Goal: Transaction & Acquisition: Purchase product/service

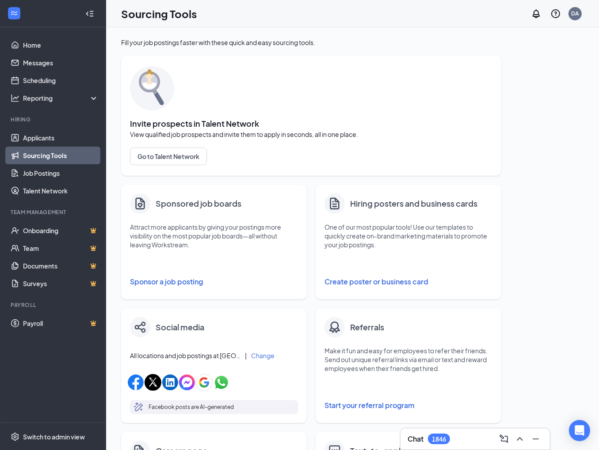
click at [53, 156] on link "Sourcing Tools" at bounding box center [61, 156] width 76 height 18
click at [189, 279] on button "Sponsor a job posting" at bounding box center [214, 282] width 168 height 18
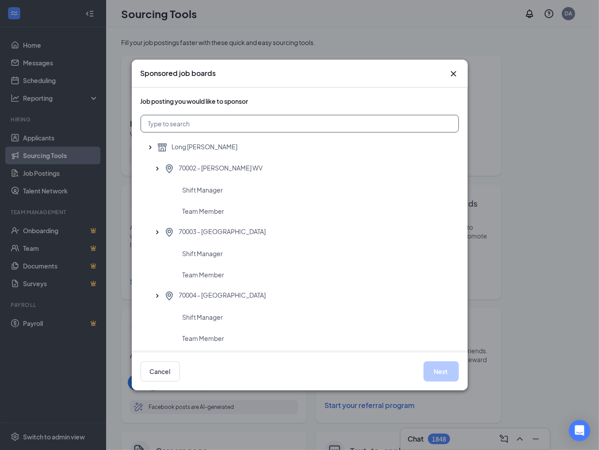
drag, startPoint x: 209, startPoint y: 131, endPoint x: 201, endPoint y: 129, distance: 8.7
click at [209, 131] on input "text" at bounding box center [299, 124] width 318 height 18
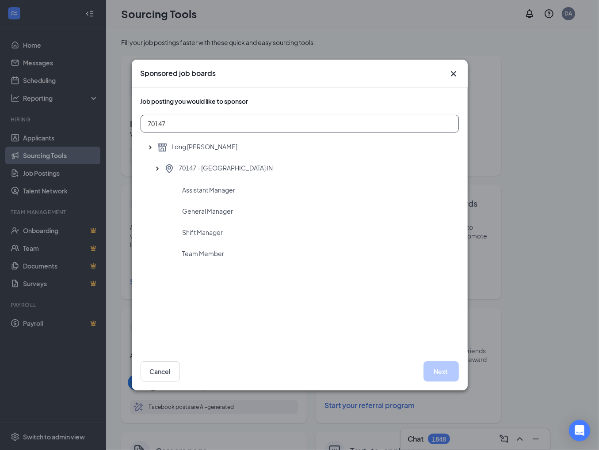
type input "70147"
click at [56, 14] on div "Sponsored job boards Job posting you would like to sponsor 70147 Long [PERSON_N…" at bounding box center [299, 225] width 599 height 450
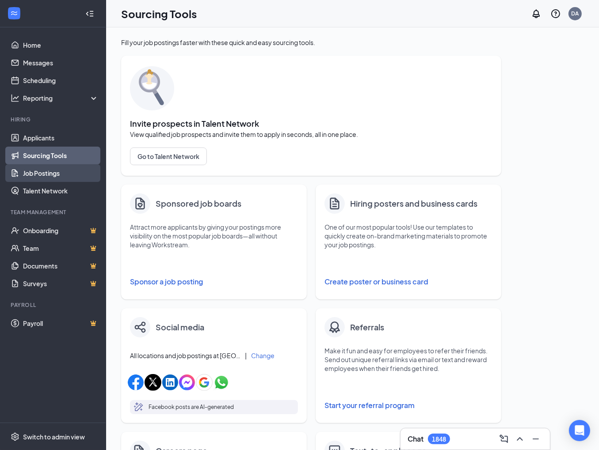
click at [28, 174] on link "Job Postings" at bounding box center [61, 173] width 76 height 18
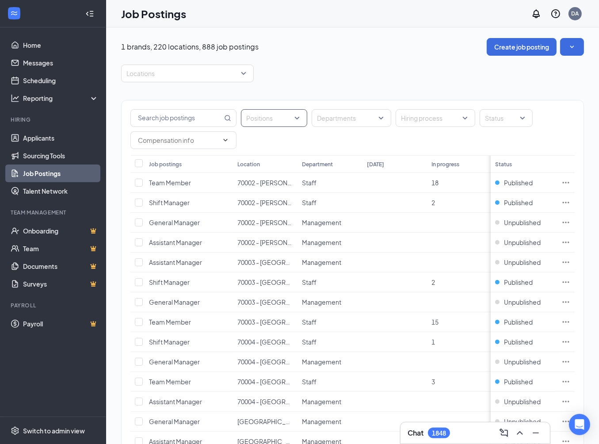
click at [277, 118] on div at bounding box center [269, 118] width 53 height 14
click at [278, 119] on div at bounding box center [269, 118] width 53 height 14
click at [228, 113] on span at bounding box center [227, 118] width 7 height 17
click at [371, 117] on div at bounding box center [347, 118] width 66 height 14
click at [434, 123] on div at bounding box center [431, 118] width 66 height 14
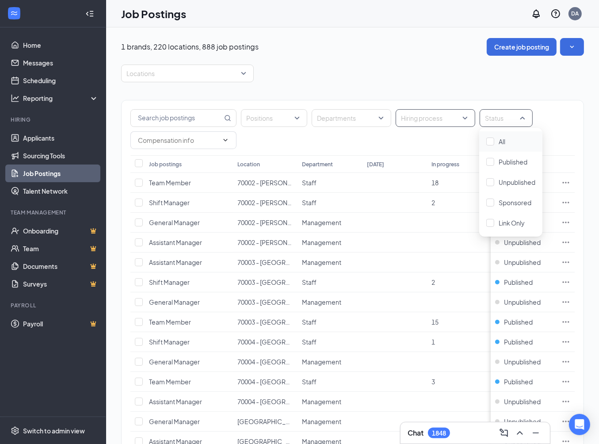
click at [498, 119] on div at bounding box center [502, 118] width 40 height 14
click at [510, 205] on span "Sponsored" at bounding box center [514, 202] width 33 height 8
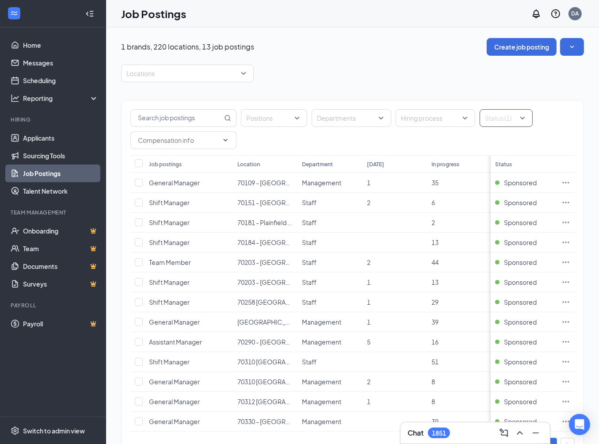
click at [165, 87] on div "Positions Departments Hiring process Status (1) Job postings Location Departmen…" at bounding box center [352, 275] width 463 height 387
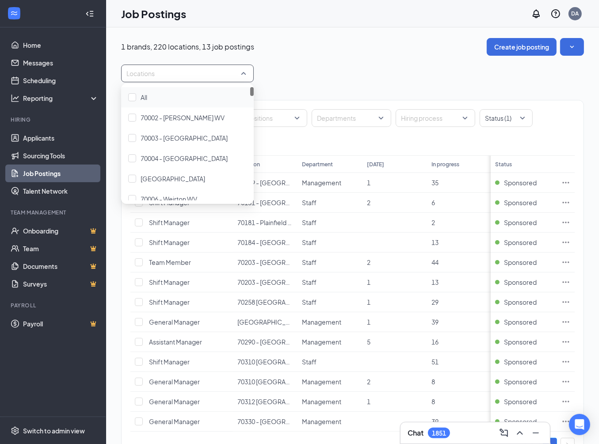
click at [164, 76] on div at bounding box center [182, 73] width 119 height 14
type input "70147"
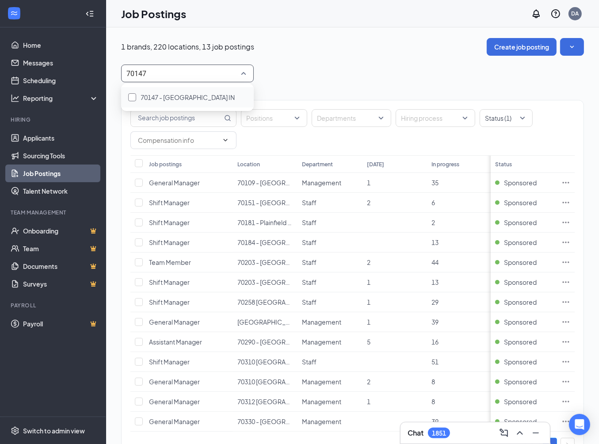
click at [142, 97] on span "70147 - [GEOGRAPHIC_DATA] IN" at bounding box center [187, 97] width 94 height 8
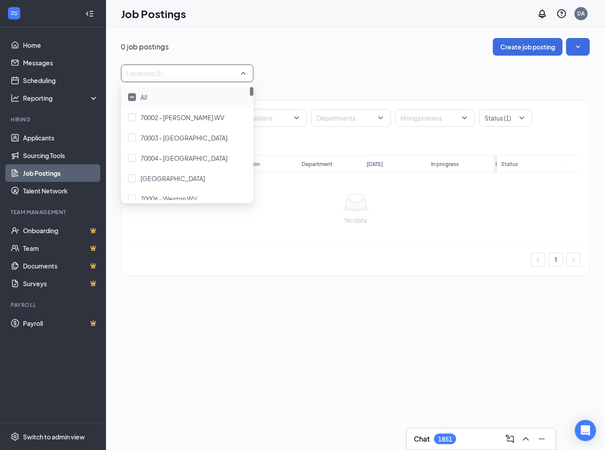
click at [419, 46] on div "0 job postings Create job posting" at bounding box center [355, 47] width 469 height 18
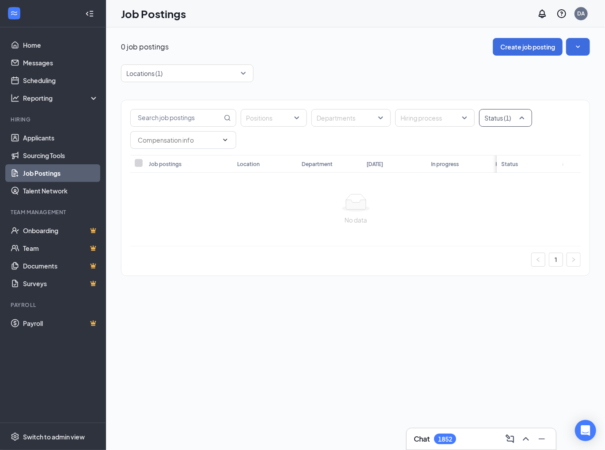
click at [519, 116] on div at bounding box center [502, 118] width 40 height 14
click at [511, 198] on span "Sponsored" at bounding box center [514, 202] width 33 height 8
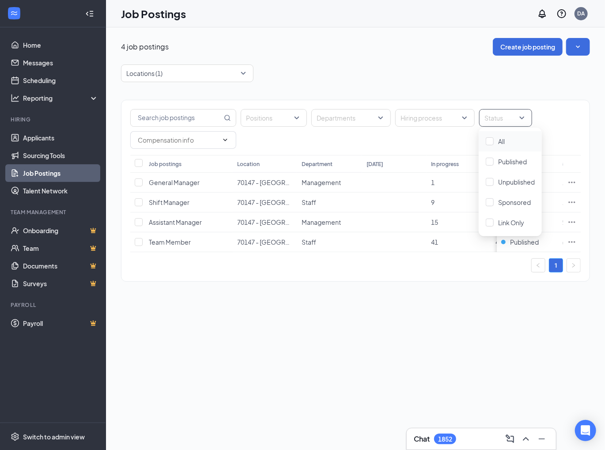
click at [402, 59] on div "4 job postings Create job posting Locations (1) Positions Departments Hiring pr…" at bounding box center [355, 164] width 469 height 253
click at [565, 203] on td at bounding box center [572, 203] width 18 height 20
click at [575, 202] on icon "Ellipses" at bounding box center [572, 201] width 7 height 1
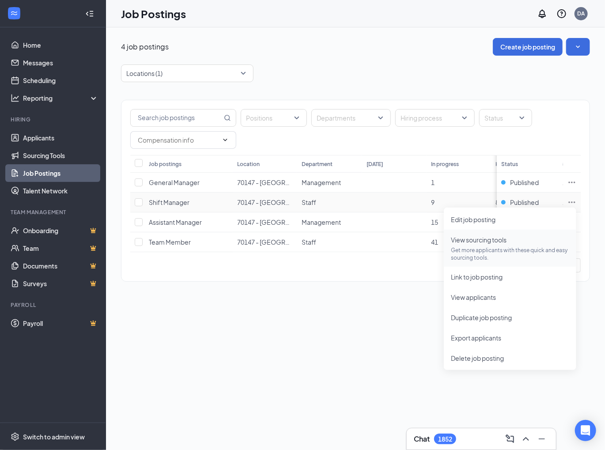
click at [500, 253] on p "Get more applicants with these quick and easy sourcing tools." at bounding box center [510, 253] width 118 height 15
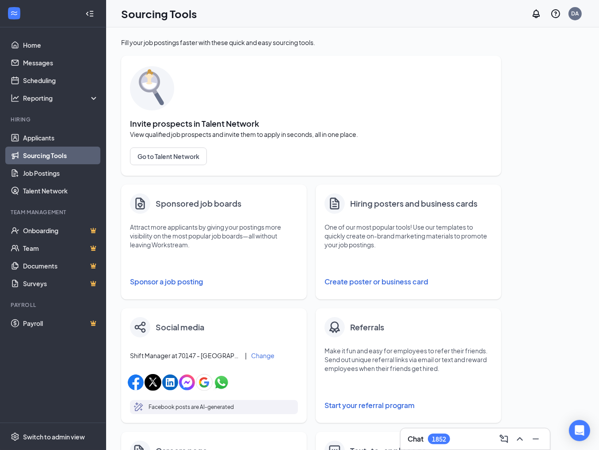
click at [185, 273] on div at bounding box center [214, 267] width 168 height 11
click at [187, 282] on button "Sponsor a job posting" at bounding box center [214, 282] width 168 height 18
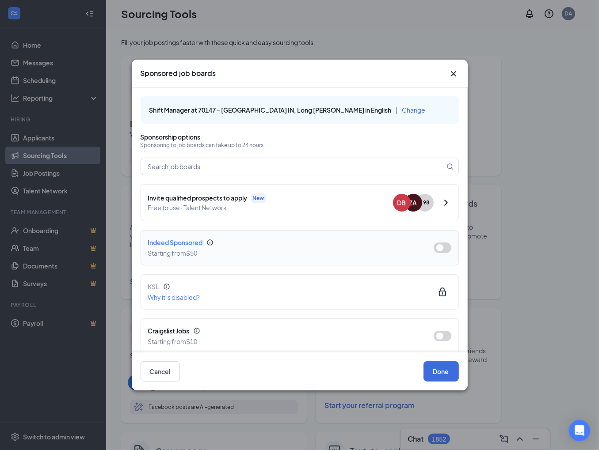
click at [431, 240] on div "Indeed Sponsored Starting from $50" at bounding box center [299, 248] width 303 height 20
click at [437, 246] on button "button" at bounding box center [442, 248] width 18 height 11
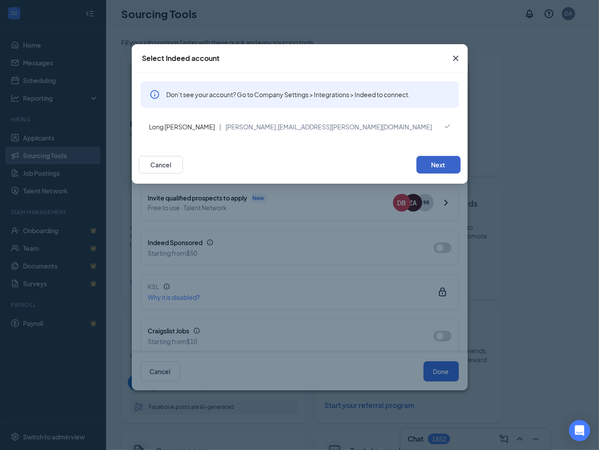
click at [436, 166] on button "Next" at bounding box center [438, 165] width 44 height 18
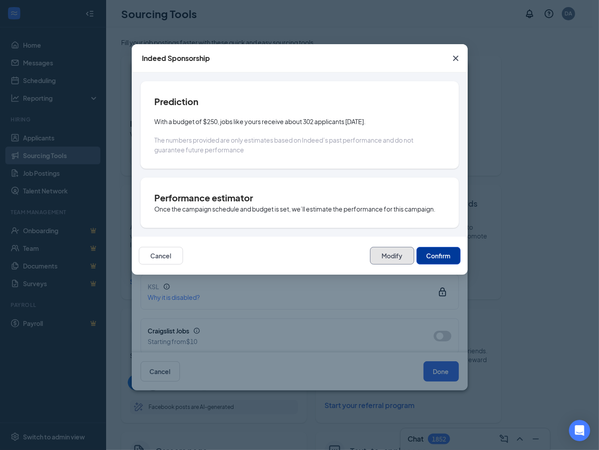
click at [403, 256] on button "Modify" at bounding box center [392, 256] width 44 height 18
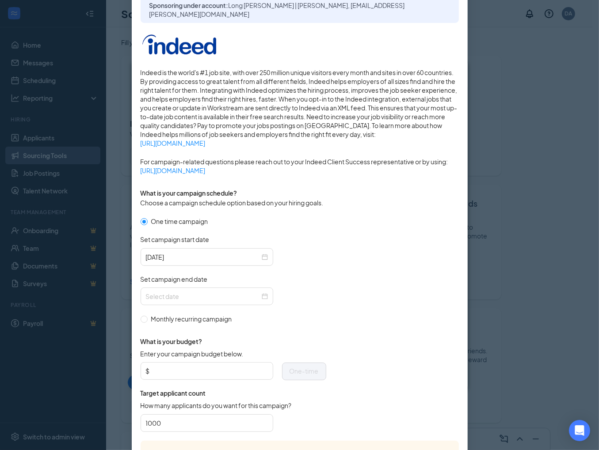
scroll to position [88, 0]
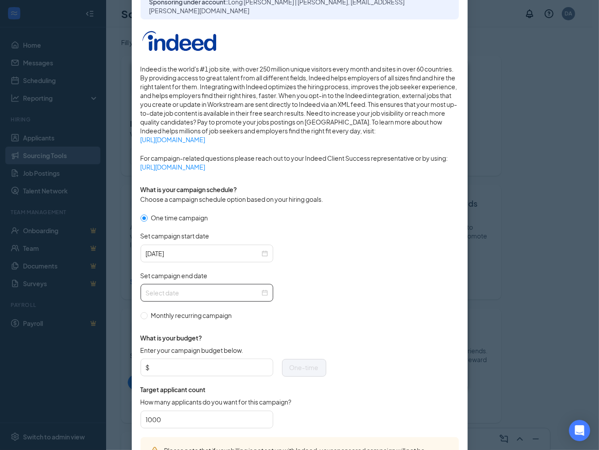
click at [260, 296] on div at bounding box center [207, 293] width 122 height 10
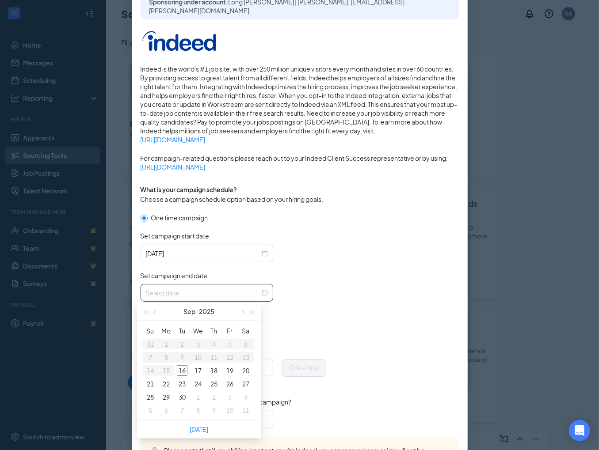
click at [260, 292] on div at bounding box center [207, 293] width 122 height 10
type input "[DATE]"
click at [181, 380] on div "23" at bounding box center [182, 384] width 11 height 11
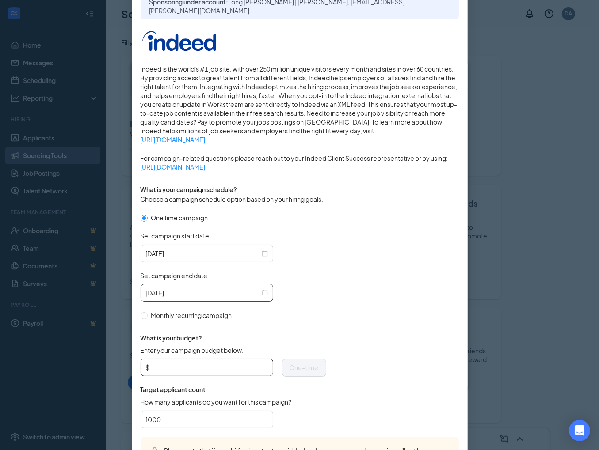
click at [181, 367] on input "Enter your campaign budget below." at bounding box center [210, 367] width 116 height 13
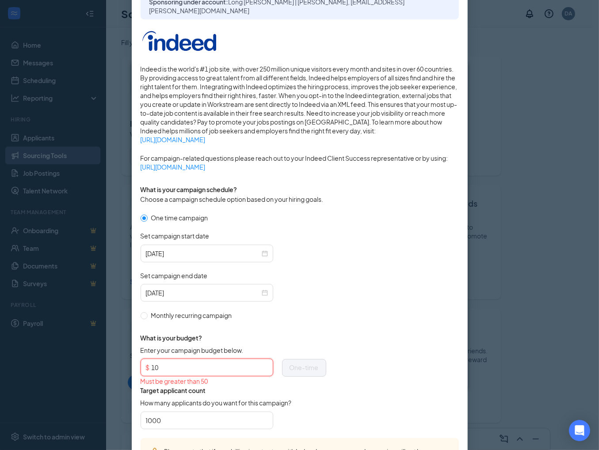
type input "1"
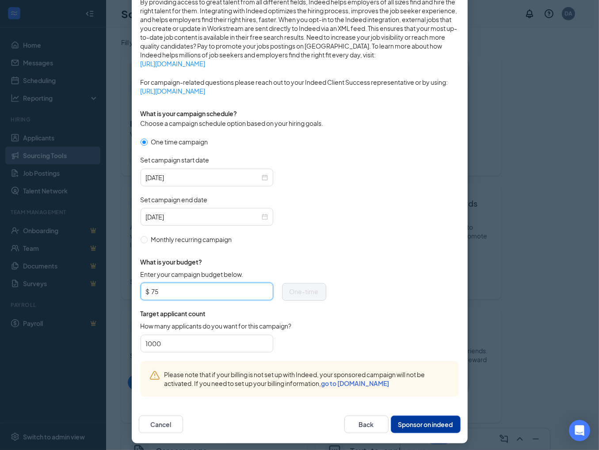
scroll to position [166, 0]
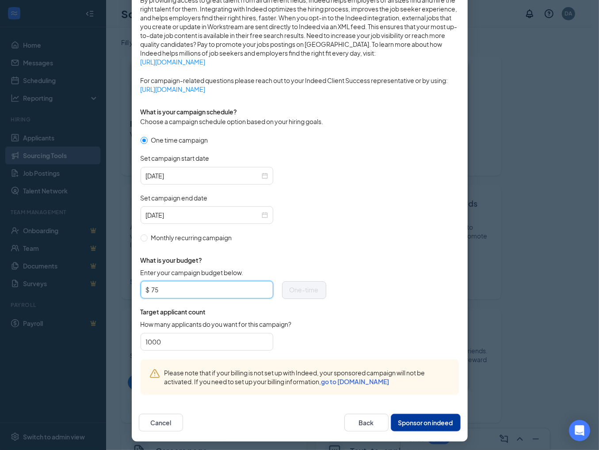
type input "75"
click at [441, 417] on button "Sponsor on indeed" at bounding box center [426, 423] width 70 height 18
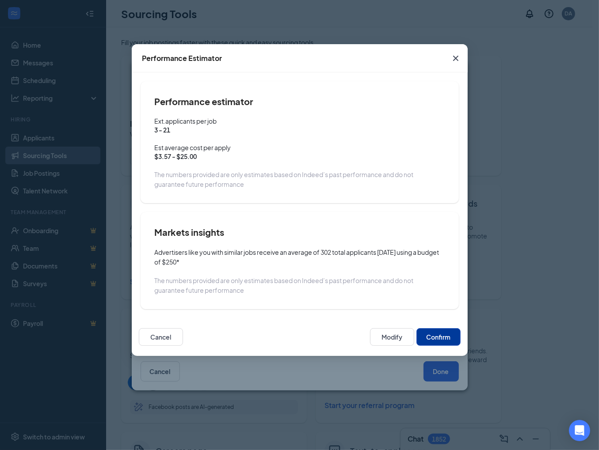
click at [439, 337] on button "Confirm" at bounding box center [438, 337] width 44 height 18
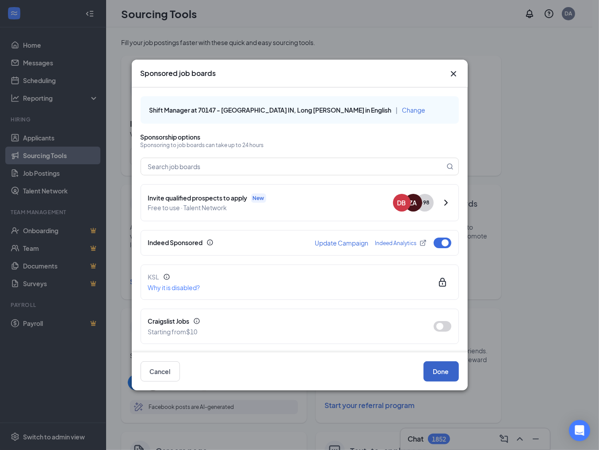
click at [440, 368] on button "Done" at bounding box center [440, 371] width 35 height 20
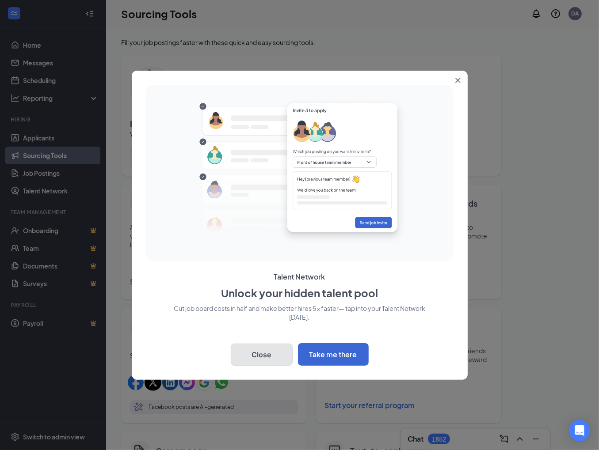
drag, startPoint x: 279, startPoint y: 354, endPoint x: 258, endPoint y: 358, distance: 21.6
click at [278, 354] on button "Close" at bounding box center [262, 355] width 62 height 22
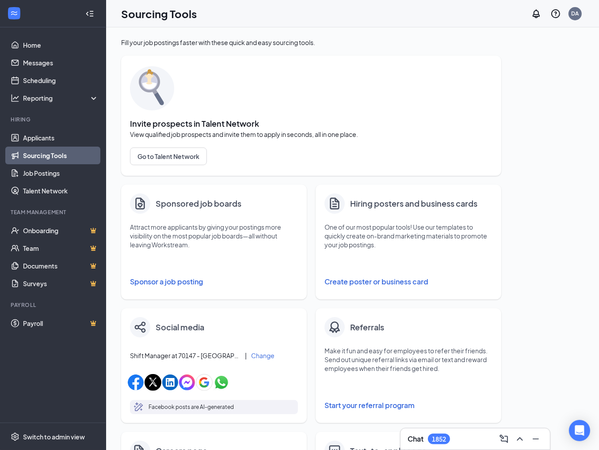
click at [155, 284] on button "Sponsor a job posting" at bounding box center [214, 282] width 168 height 18
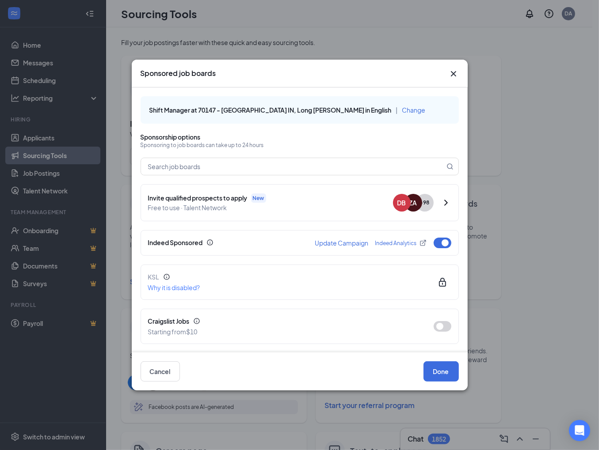
click at [402, 107] on span "Change" at bounding box center [413, 110] width 23 height 8
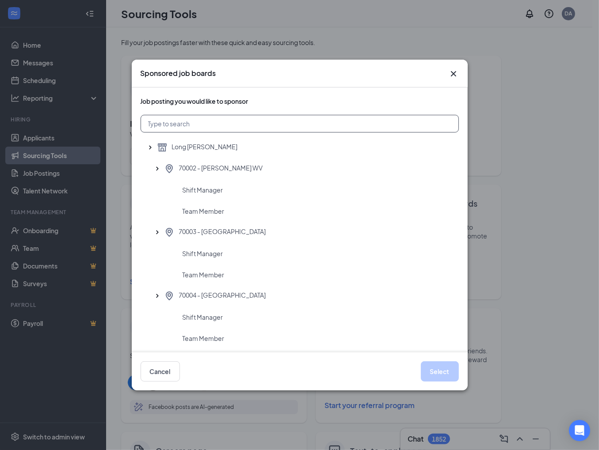
click at [249, 121] on input "text" at bounding box center [299, 124] width 318 height 18
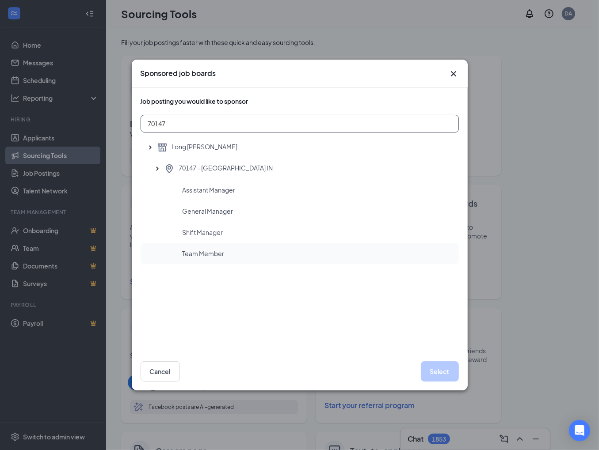
type input "70147"
click at [212, 249] on span "Team Member" at bounding box center [203, 253] width 42 height 9
click at [444, 365] on button "Select" at bounding box center [440, 371] width 38 height 20
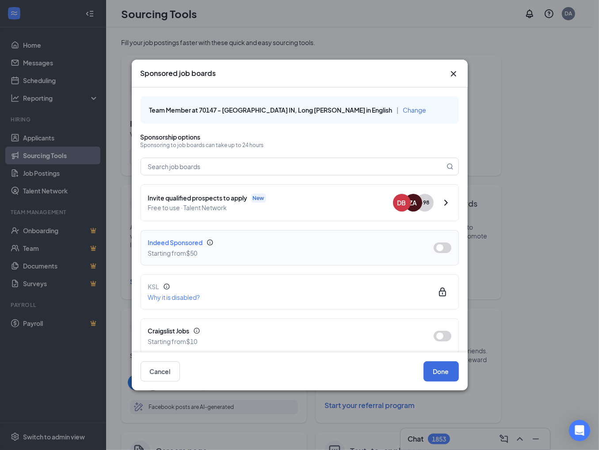
click at [438, 245] on button "button" at bounding box center [442, 248] width 18 height 11
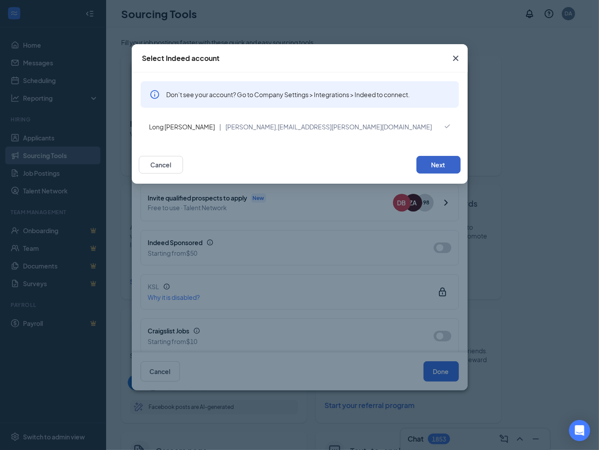
click at [441, 163] on button "Next" at bounding box center [438, 165] width 44 height 18
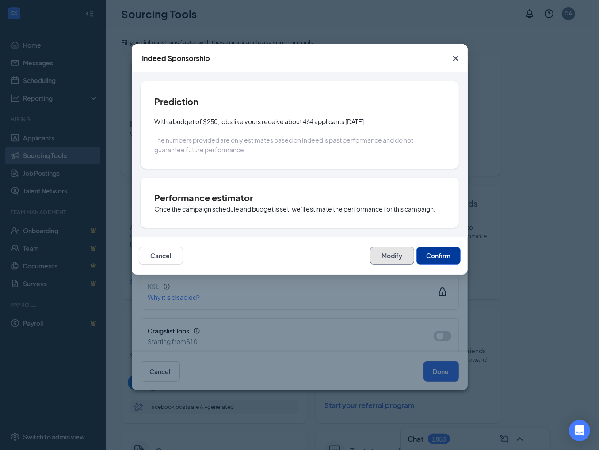
click at [406, 256] on button "Modify" at bounding box center [392, 256] width 44 height 18
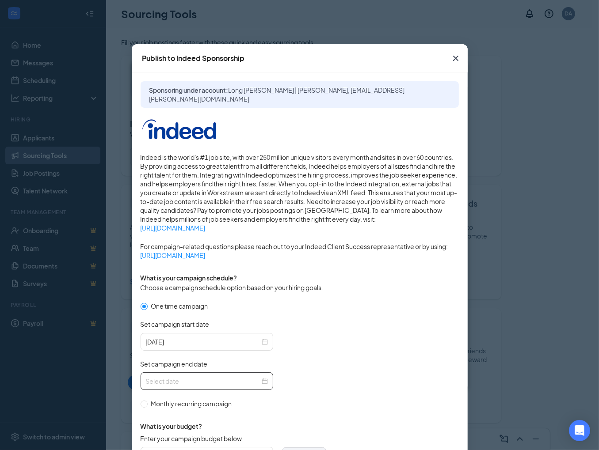
click at [203, 373] on div at bounding box center [206, 381] width 133 height 18
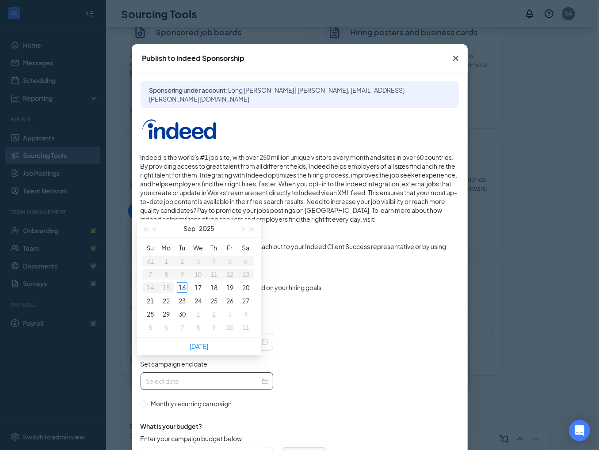
scroll to position [177, 0]
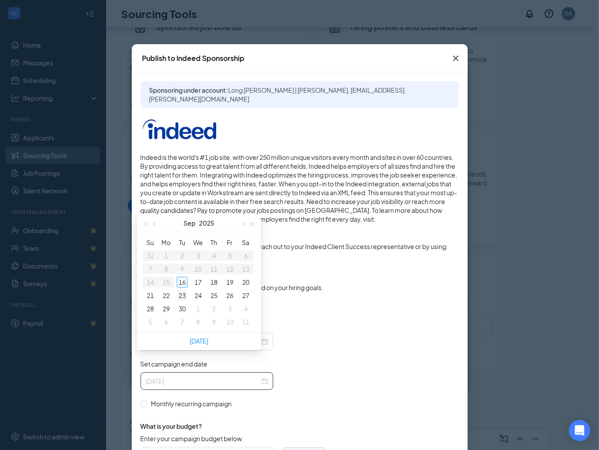
type input "[DATE]"
drag, startPoint x: 184, startPoint y: 296, endPoint x: 184, endPoint y: 300, distance: 4.4
click at [186, 301] on td "23" at bounding box center [182, 295] width 16 height 13
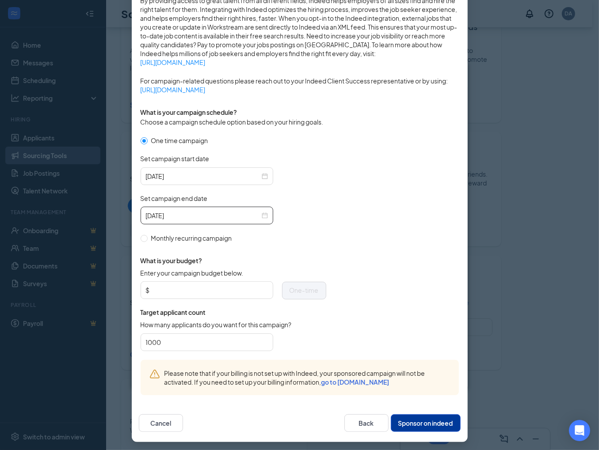
scroll to position [166, 0]
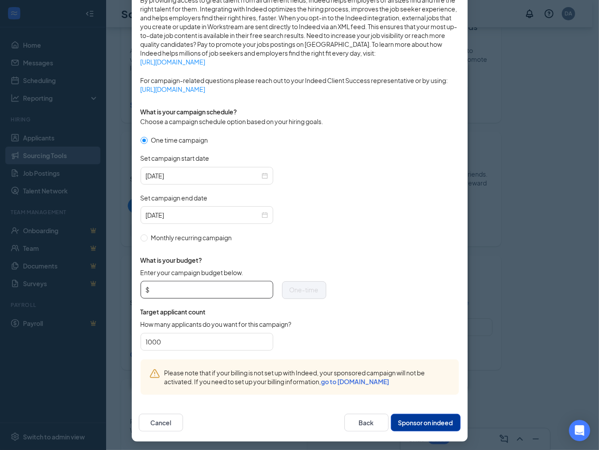
drag, startPoint x: 171, startPoint y: 285, endPoint x: 167, endPoint y: 285, distance: 4.9
click at [170, 285] on input "Enter your campaign budget below." at bounding box center [210, 289] width 116 height 13
type input "75"
click at [434, 424] on button "Sponsor on indeed" at bounding box center [426, 423] width 70 height 18
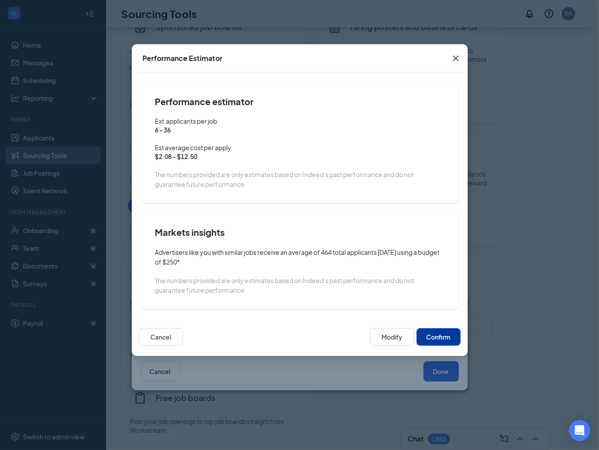
scroll to position [122, 0]
click at [445, 330] on button "Confirm" at bounding box center [438, 337] width 44 height 18
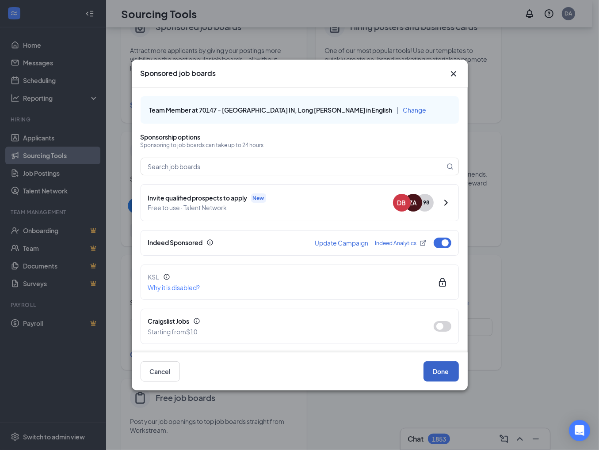
click at [444, 368] on button "Done" at bounding box center [440, 371] width 35 height 20
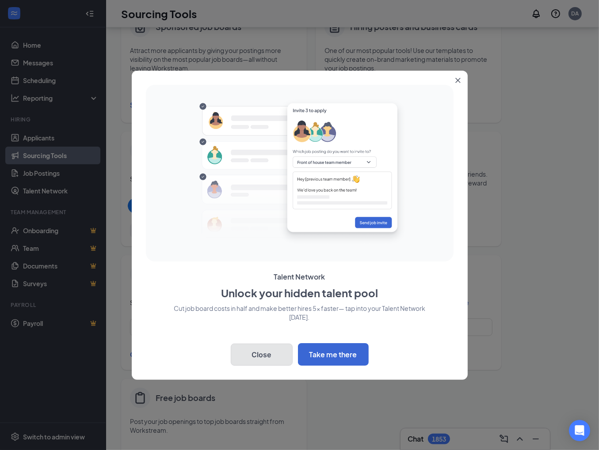
click at [270, 354] on button "Close" at bounding box center [262, 355] width 62 height 22
